Goal: Check status: Check status

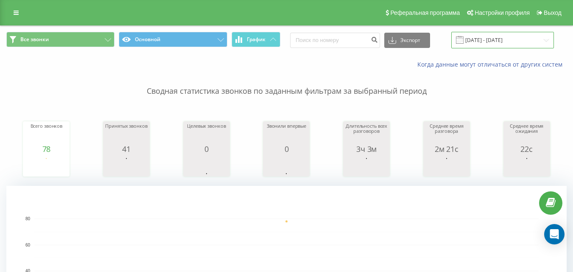
click at [502, 38] on input "[DATE] - [DATE]" at bounding box center [502, 40] width 103 height 17
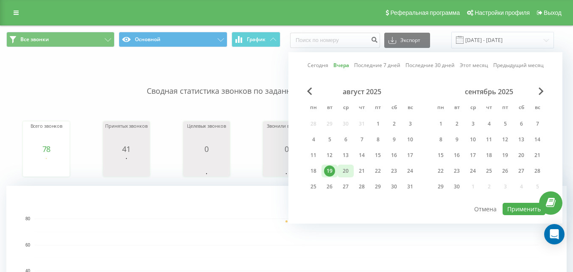
click at [347, 170] on div "20" at bounding box center [345, 170] width 11 height 11
click at [515, 210] on button "Применить" at bounding box center [523, 209] width 43 height 12
type input "[DATE] - [DATE]"
